Goal: Navigation & Orientation: Find specific page/section

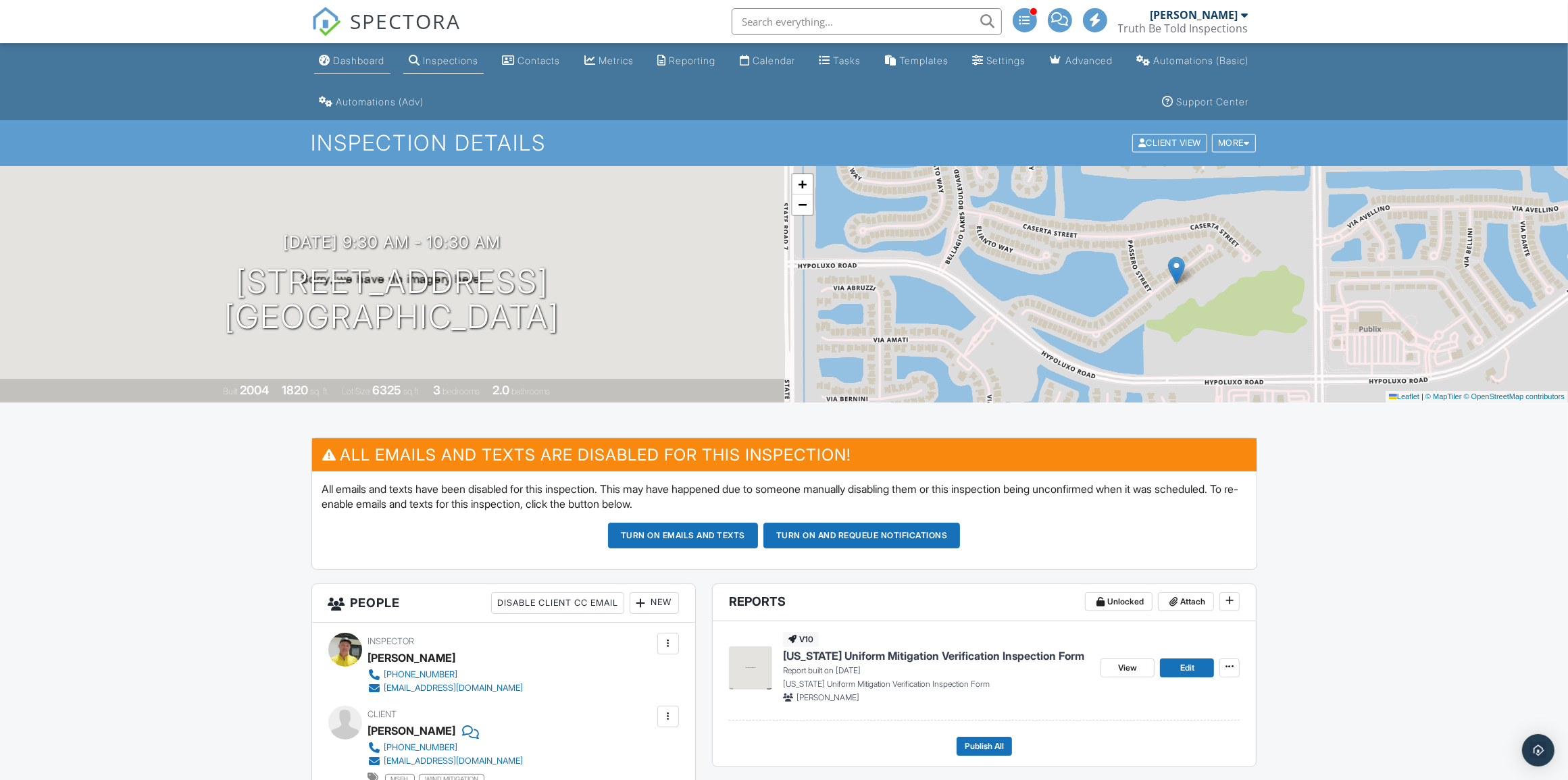
click at [355, 61] on div "Dashboard" at bounding box center [359, 60] width 51 height 11
